Goal: Transaction & Acquisition: Purchase product/service

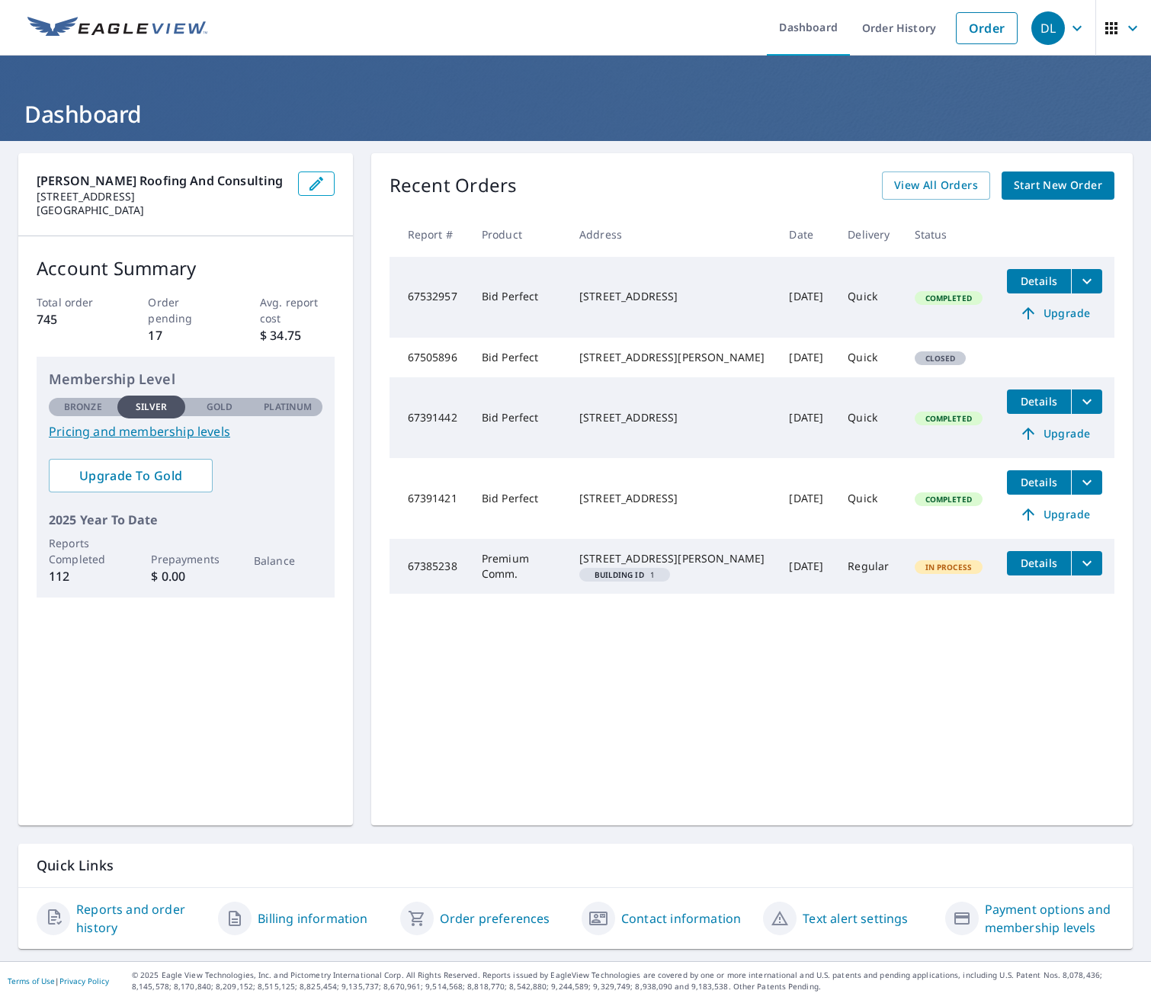
click at [1041, 187] on span "Start New Order" at bounding box center [1058, 185] width 88 height 19
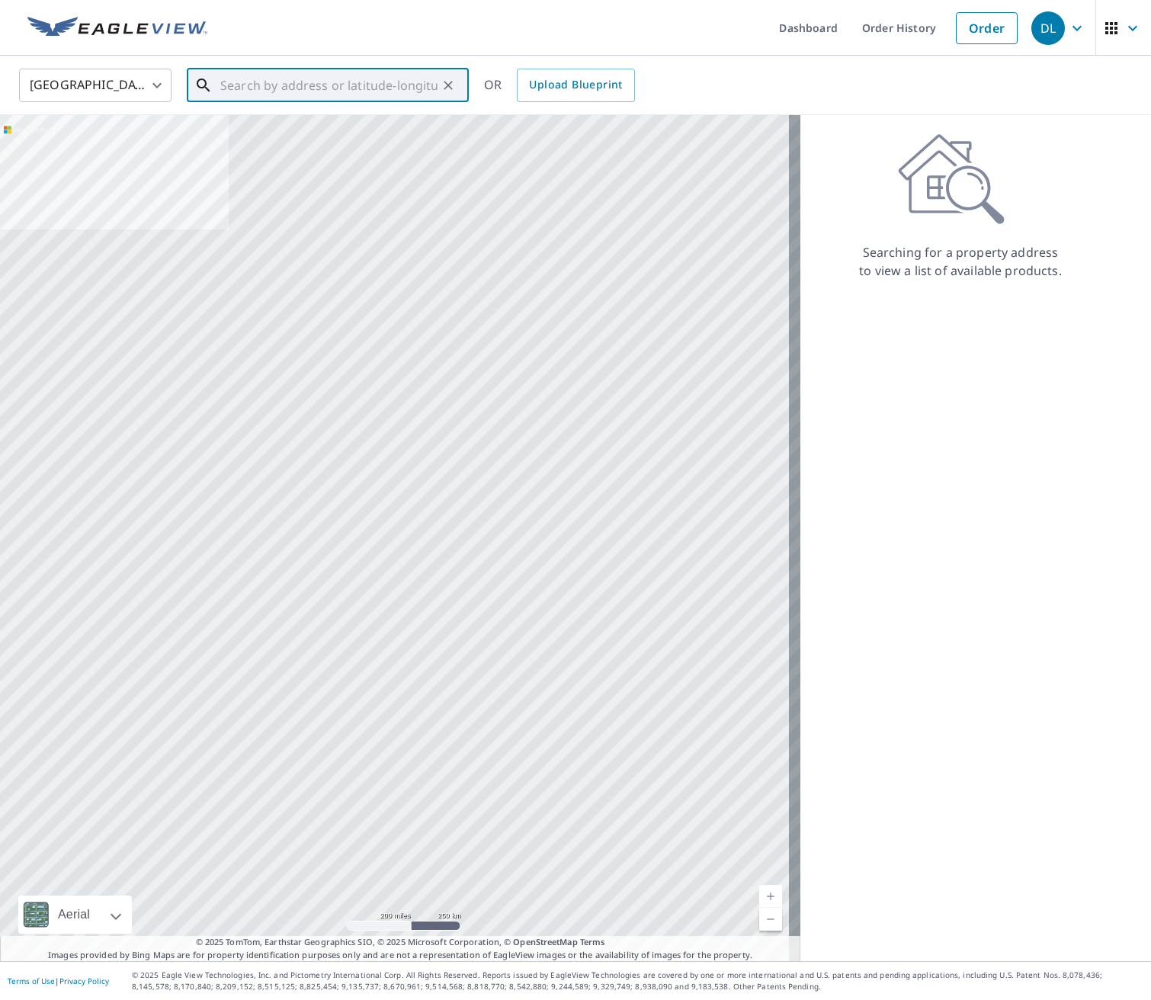
click at [273, 82] on input "text" at bounding box center [328, 85] width 217 height 43
paste input "[STREET_ADDRESS][PERSON_NAME]"
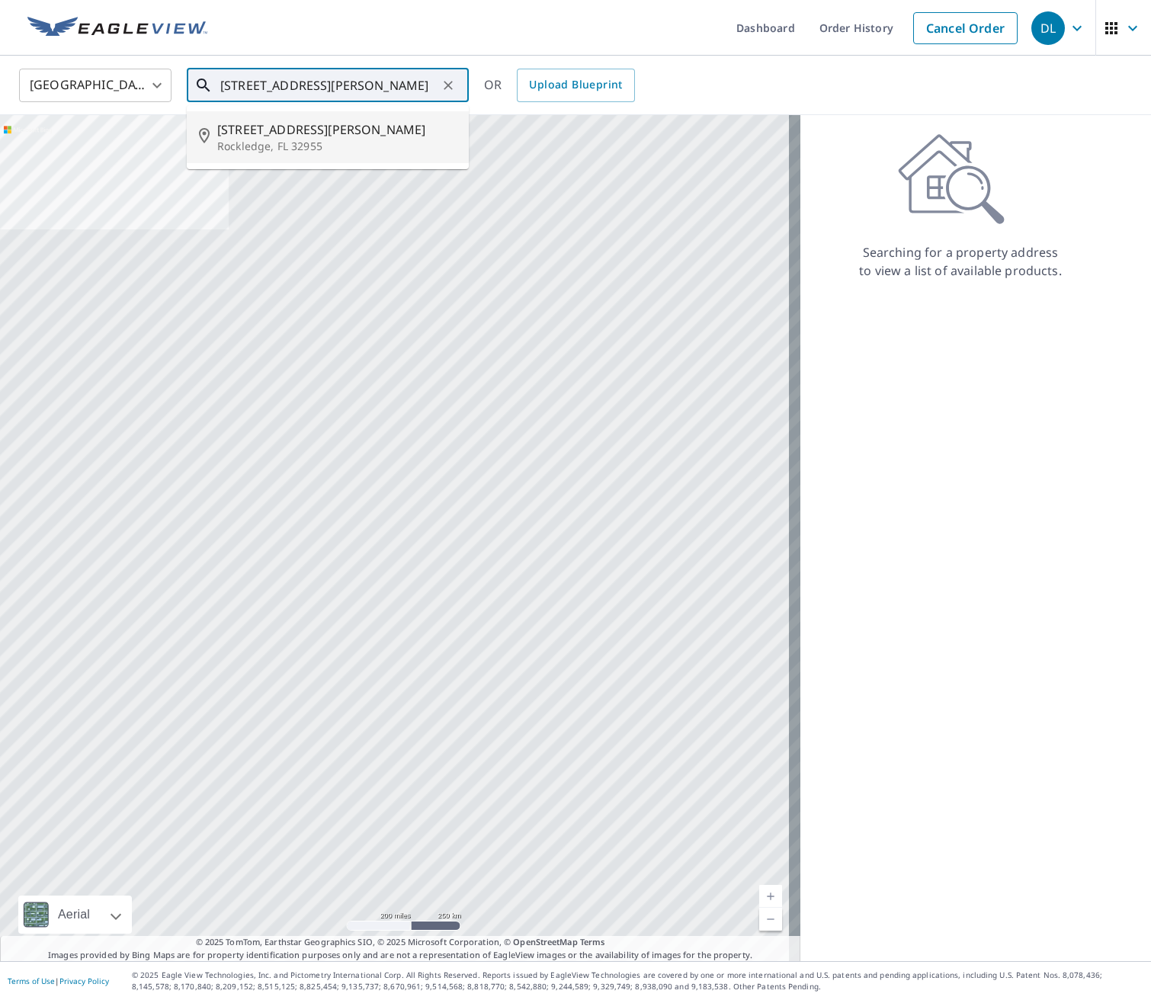
click at [319, 148] on p "Rockledge, FL 32955" at bounding box center [336, 146] width 239 height 15
type input "[STREET_ADDRESS][PERSON_NAME][PERSON_NAME]"
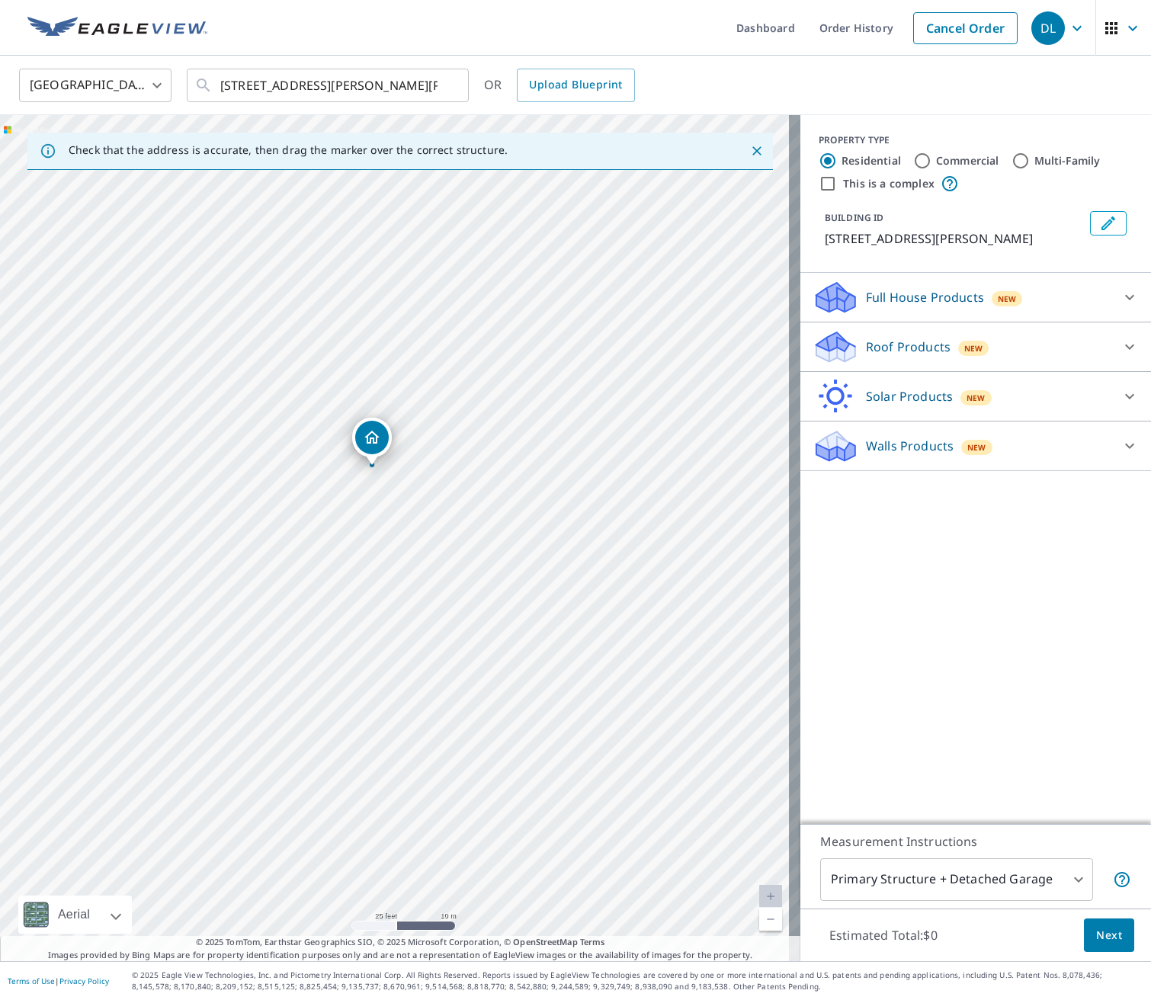
click at [905, 336] on div "Roof Products New" at bounding box center [962, 347] width 299 height 36
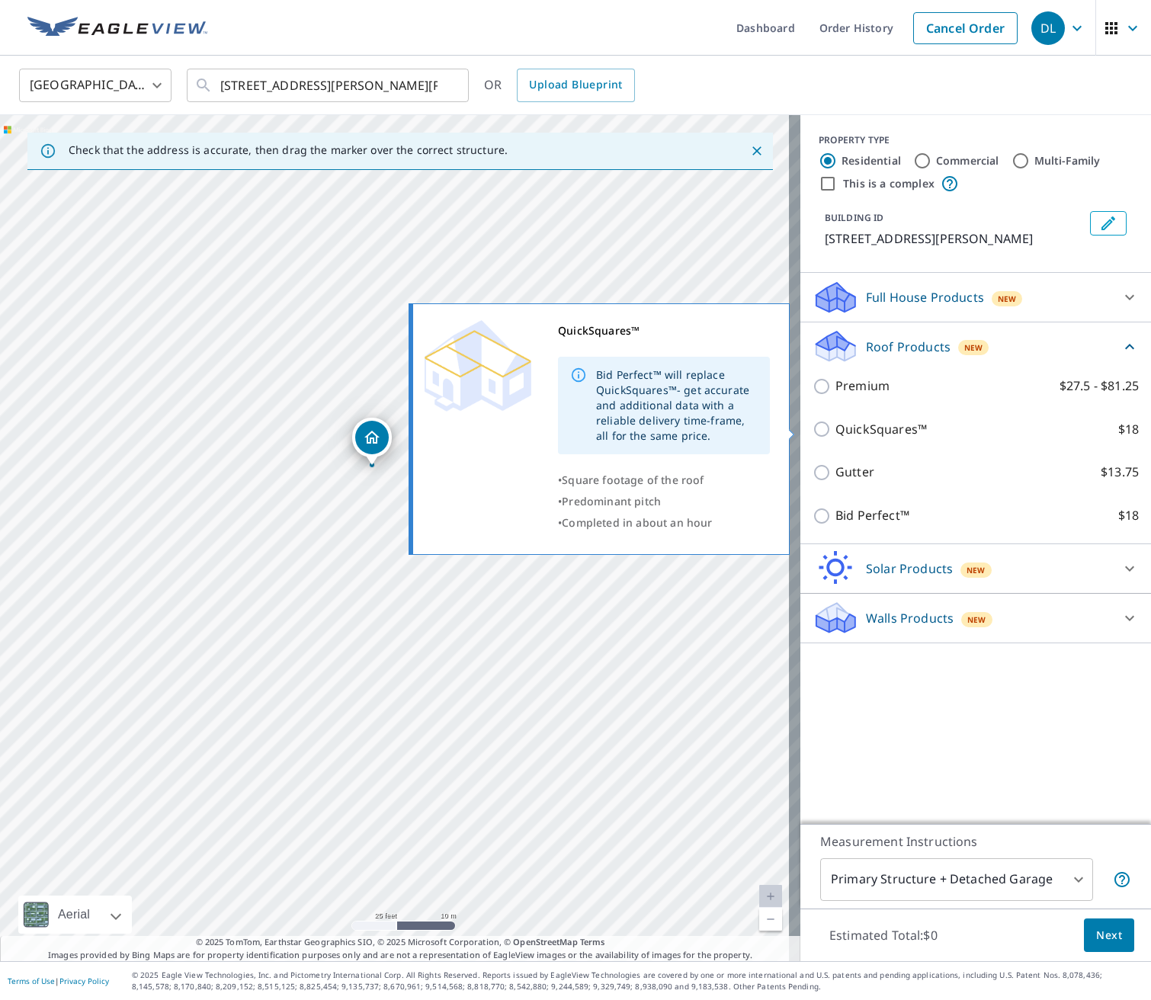
click at [815, 431] on input "QuickSquares™ $18" at bounding box center [824, 429] width 23 height 18
checkbox input "true"
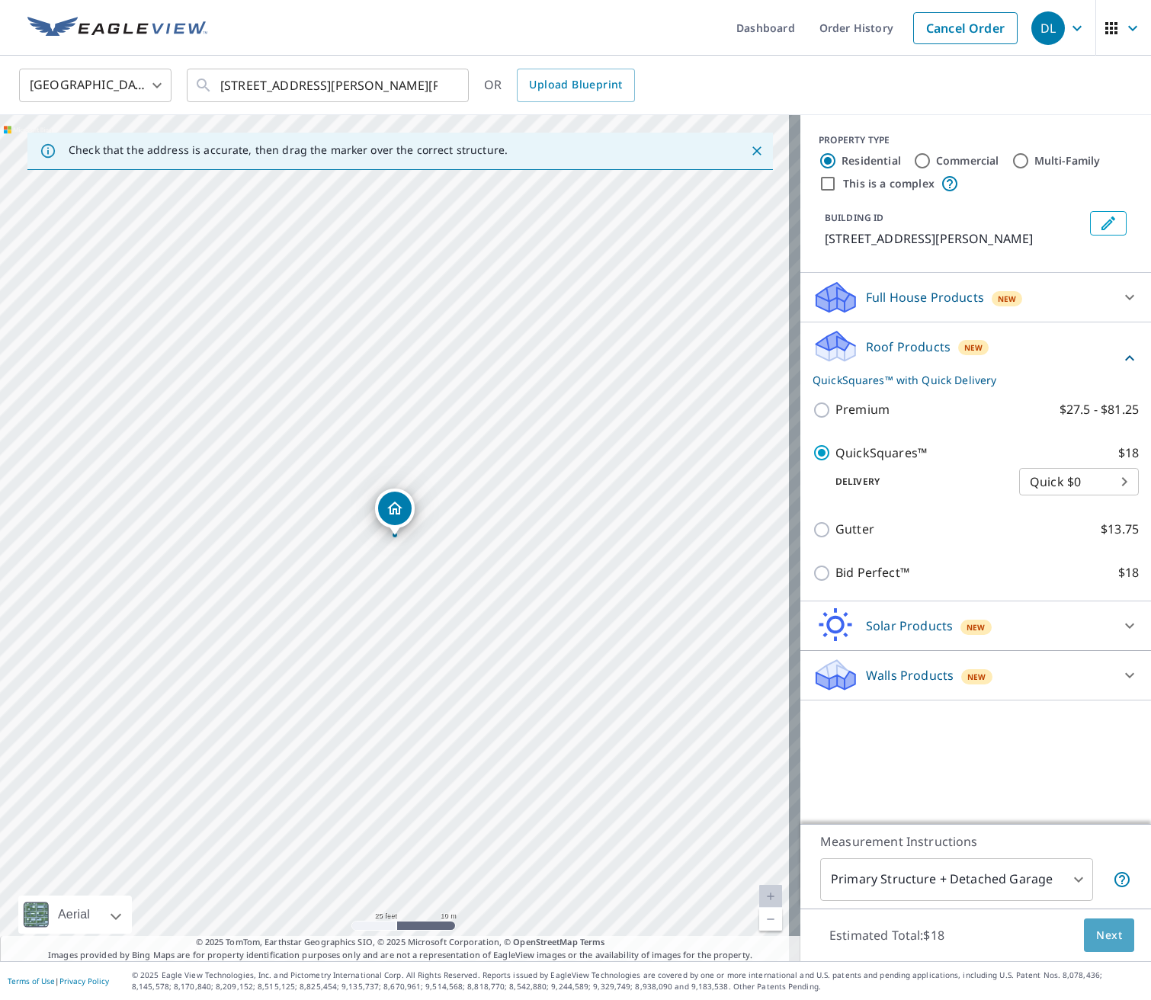
click at [1101, 928] on span "Next" at bounding box center [1109, 935] width 26 height 19
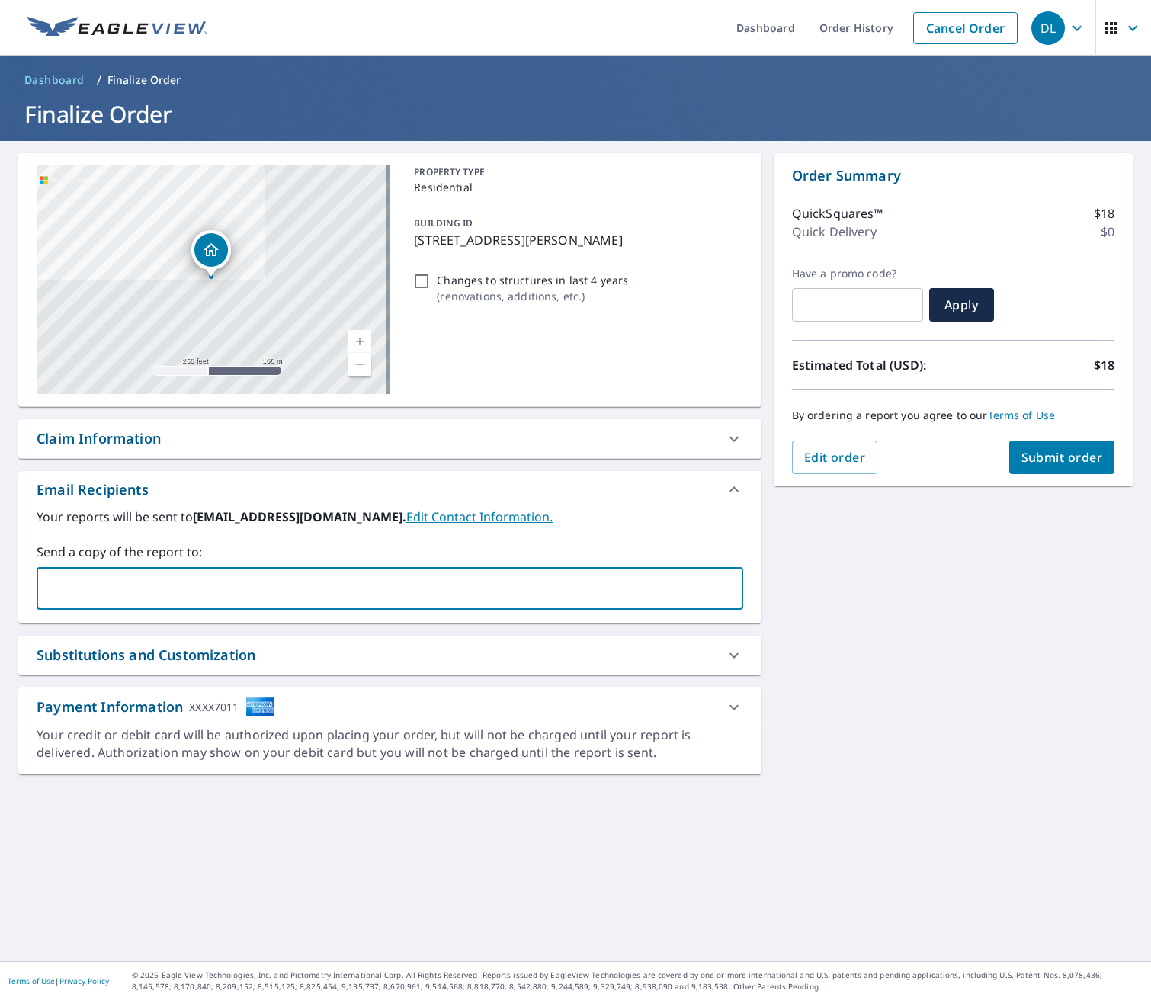
click at [454, 591] on input "text" at bounding box center [378, 588] width 670 height 29
type input "[EMAIL_ADDRESS][DOMAIN_NAME]"
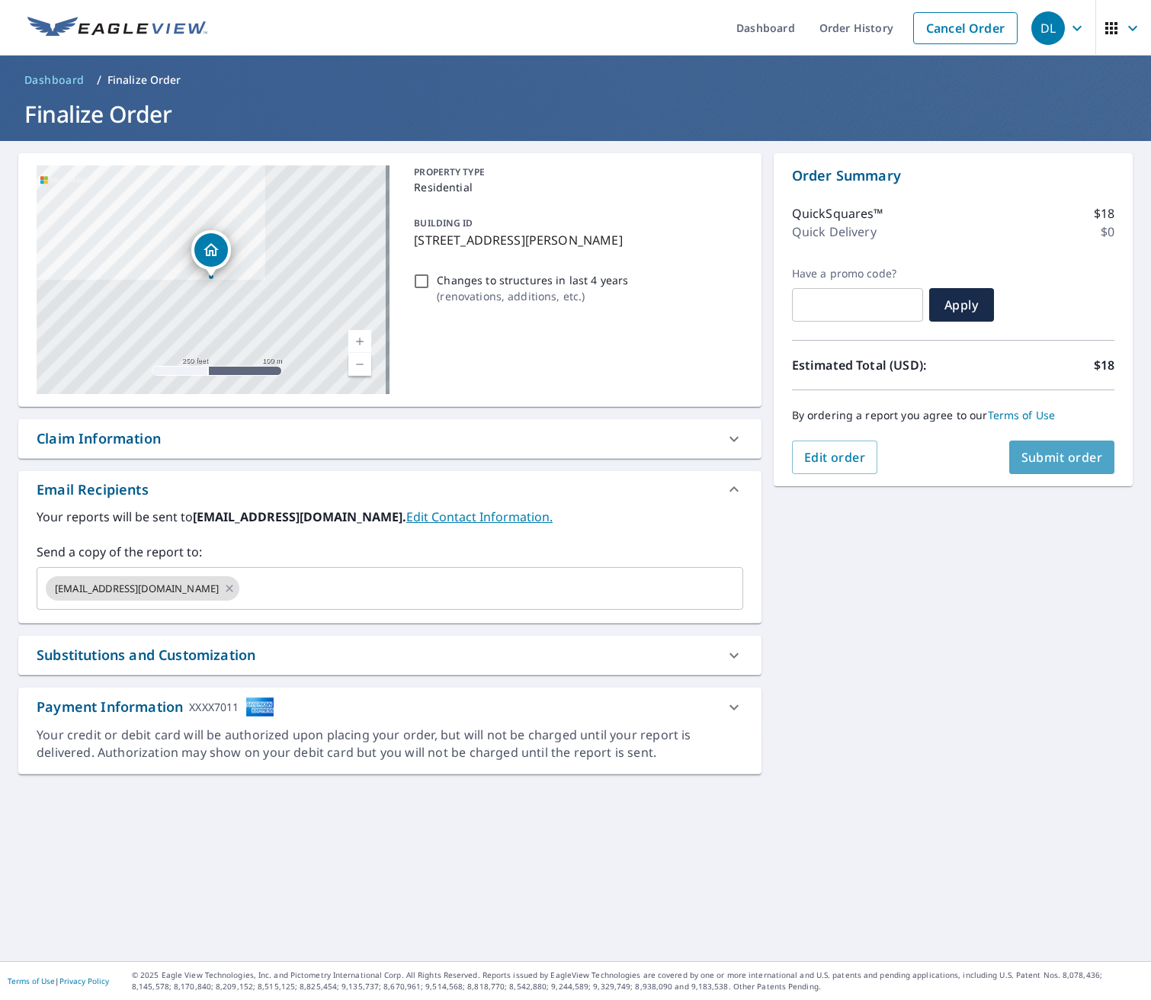
click at [1026, 459] on span "Submit order" at bounding box center [1063, 457] width 82 height 17
